Goal: Task Accomplishment & Management: Manage account settings

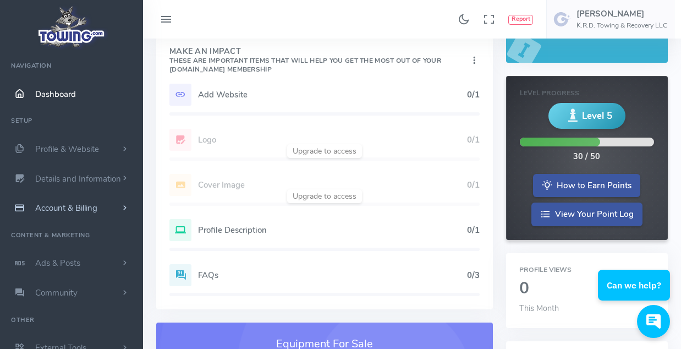
click at [70, 209] on span "Account & Billing" at bounding box center [66, 208] width 62 height 11
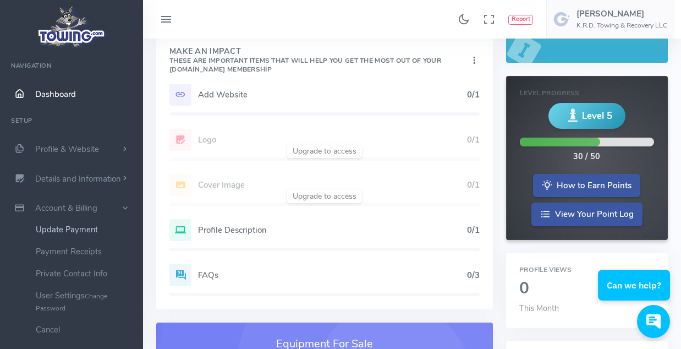
click at [57, 232] on link "Update Payment" at bounding box center [86, 230] width 116 height 22
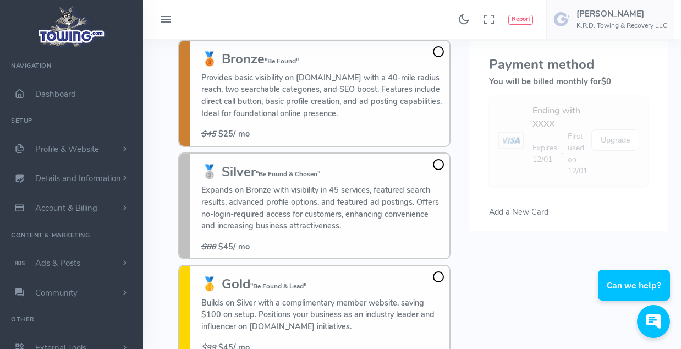
scroll to position [55, 0]
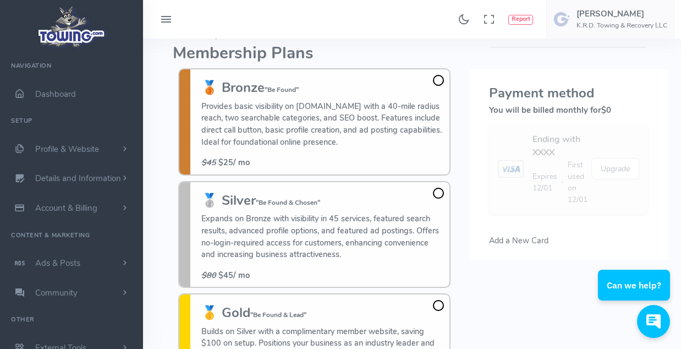
click at [439, 191] on span at bounding box center [438, 193] width 11 height 11
click at [0, 0] on input "🥈 Silver "Be Found & Chosen" Expands on Bronze with visibility in 45 services, …" at bounding box center [0, 0] width 0 height 0
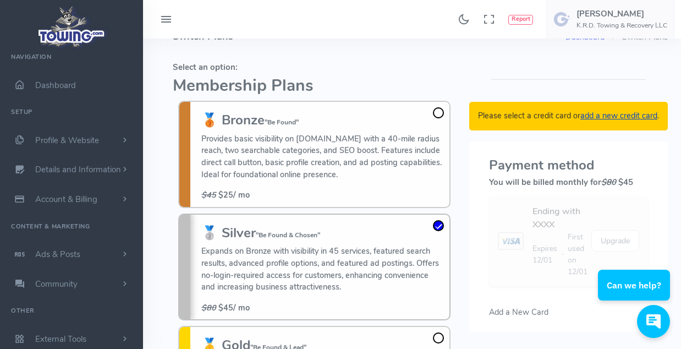
scroll to position [0, 0]
